Goal: Information Seeking & Learning: Learn about a topic

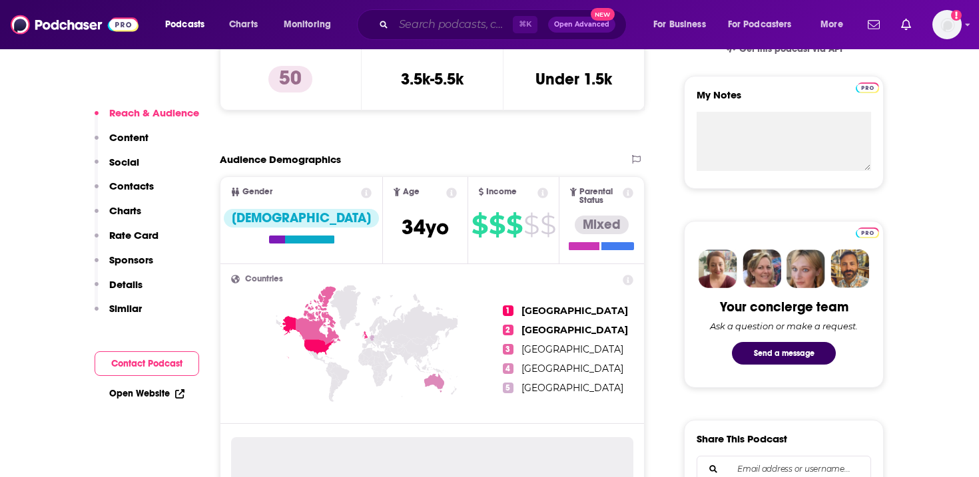
click at [425, 31] on input "Search podcasts, credits, & more..." at bounding box center [452, 24] width 119 height 21
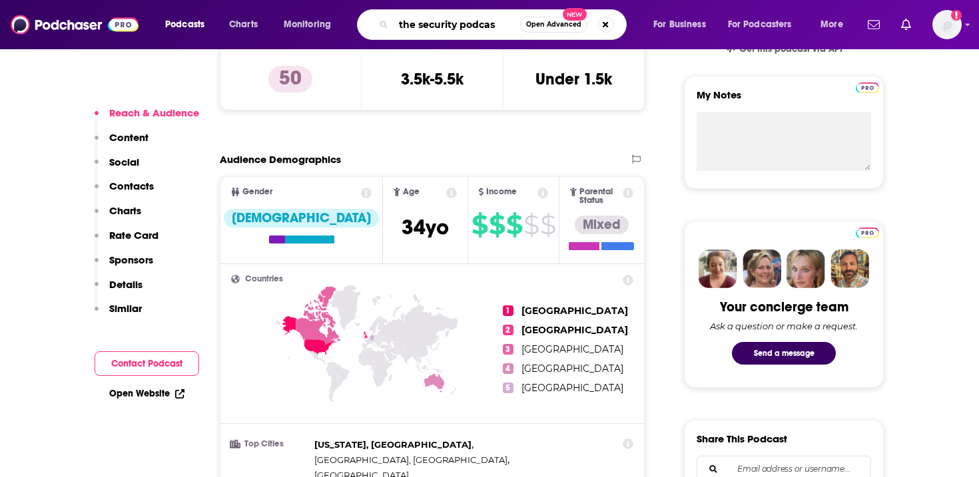
type input "the security podcast"
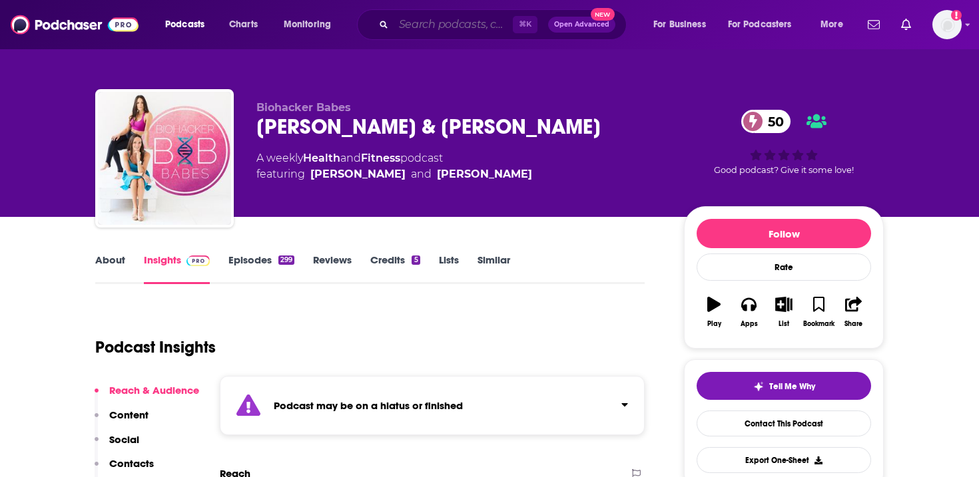
click at [477, 25] on input "Search podcasts, credits, & more..." at bounding box center [452, 24] width 119 height 21
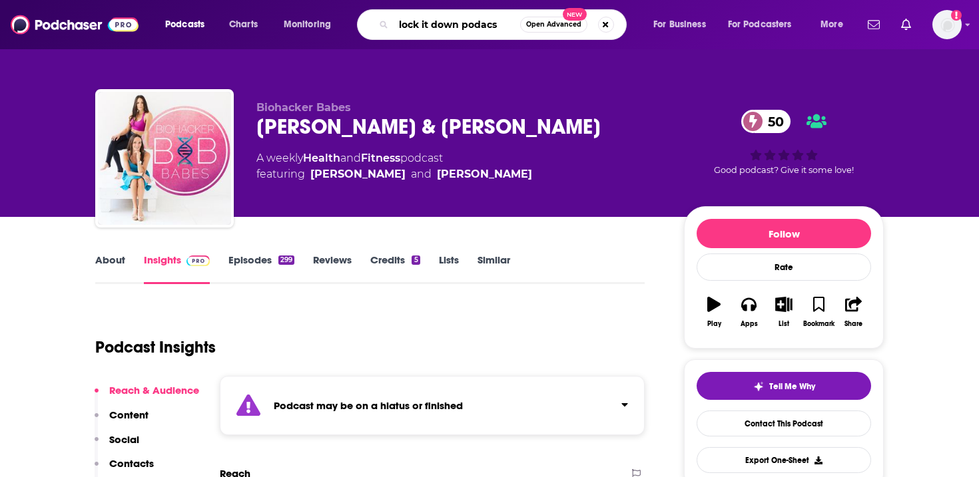
type input "lock it down podacst"
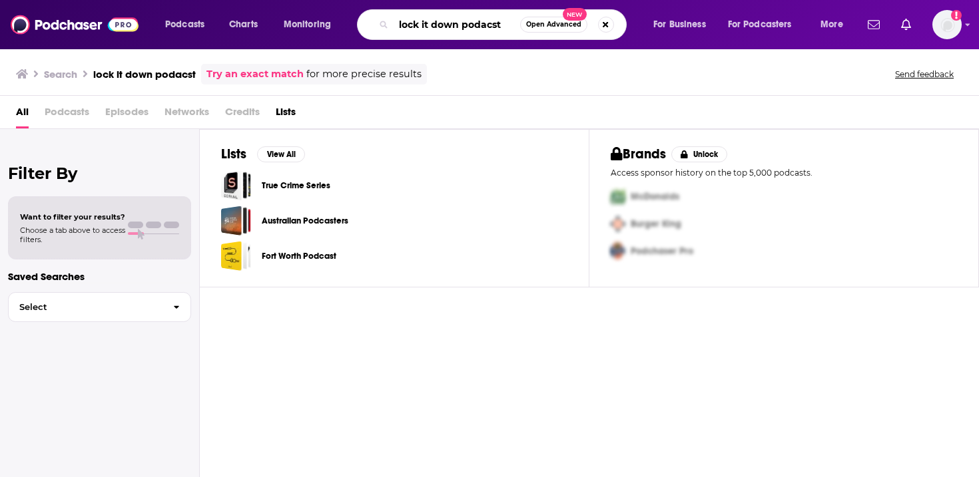
click at [503, 27] on input "lock it down podacst" at bounding box center [456, 24] width 126 height 21
type input "lock it down podcast"
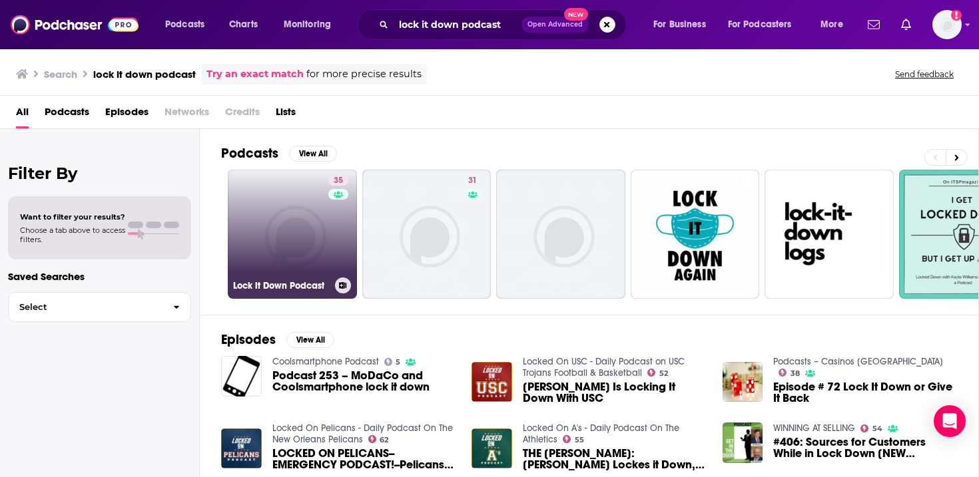
click at [281, 238] on link "35 Lock it Down Podcast" at bounding box center [292, 234] width 129 height 129
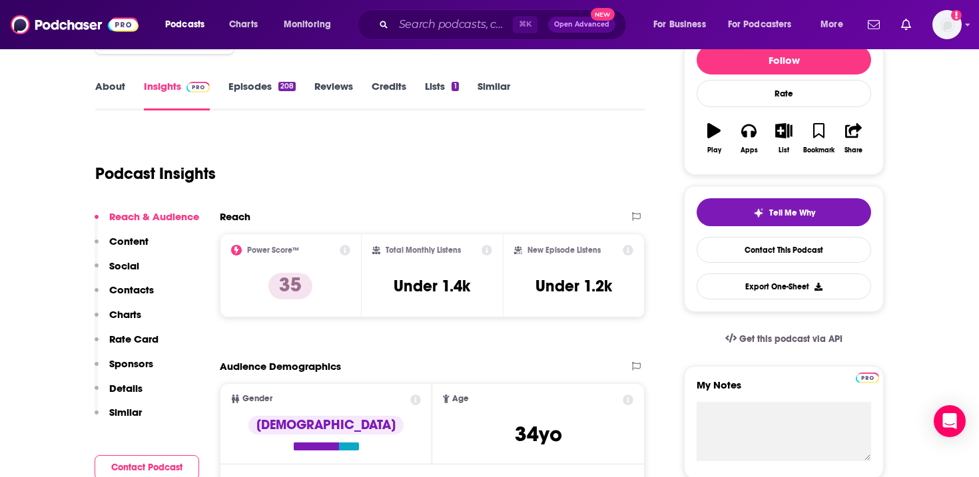
scroll to position [173, 0]
